Goal: Task Accomplishment & Management: Manage account settings

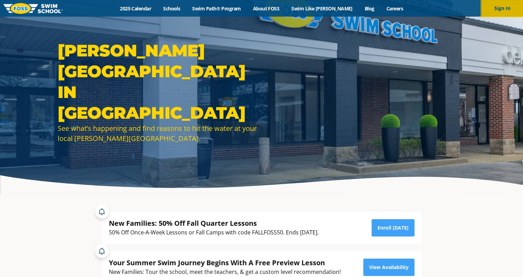
click at [496, 5] on button "Sign In" at bounding box center [502, 8] width 41 height 17
click at [508, 11] on button "Sign In" at bounding box center [502, 8] width 41 height 17
